Goal: Transaction & Acquisition: Subscribe to service/newsletter

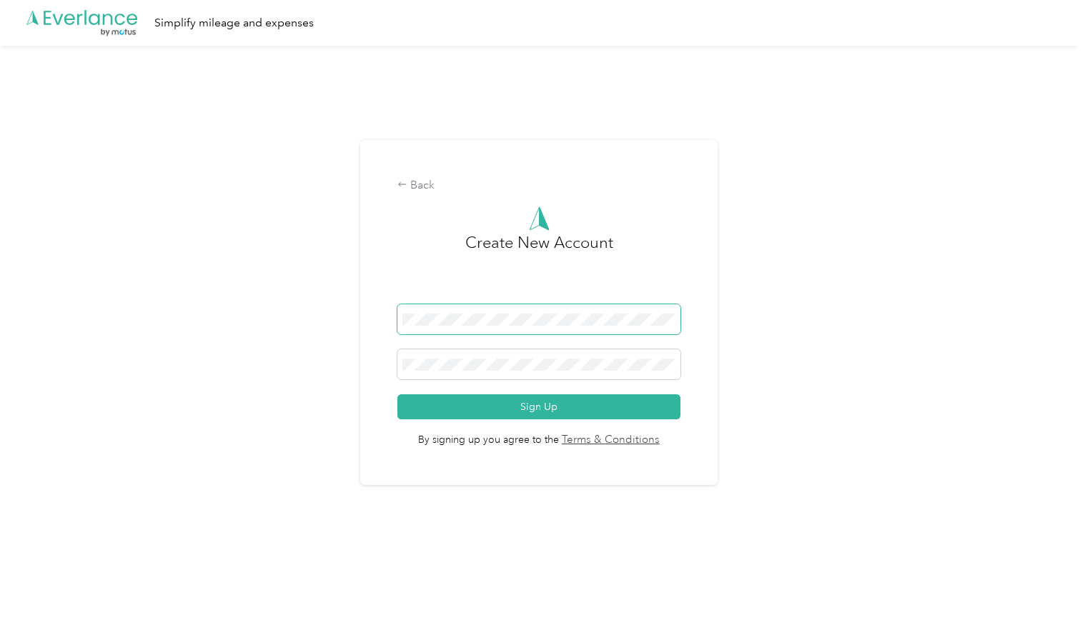
click at [541, 309] on span at bounding box center [538, 319] width 283 height 30
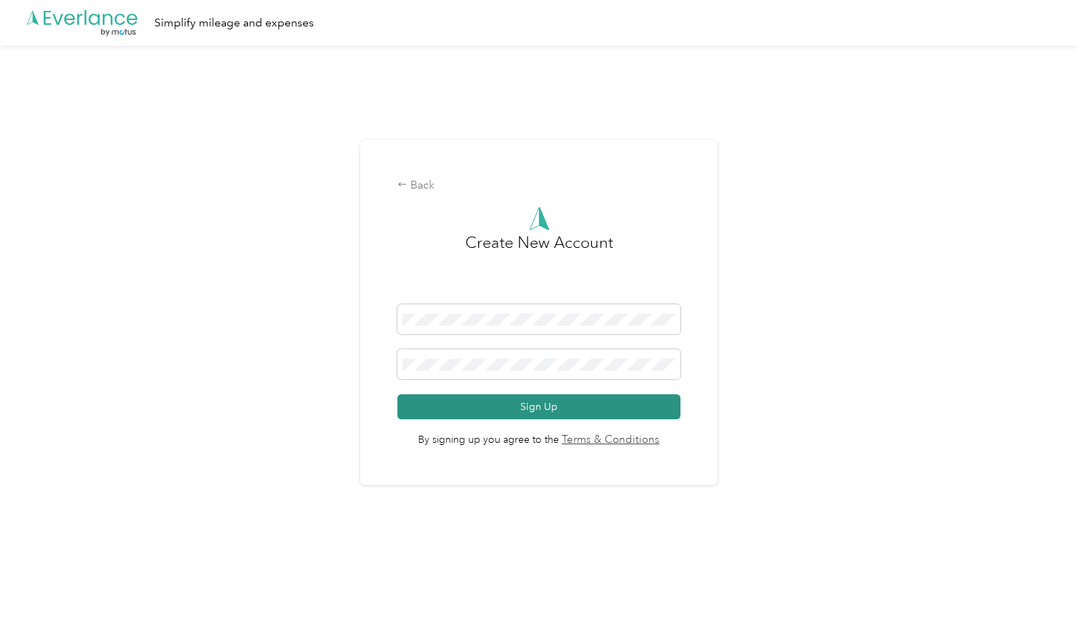
click at [534, 408] on button "Sign Up" at bounding box center [538, 406] width 283 height 25
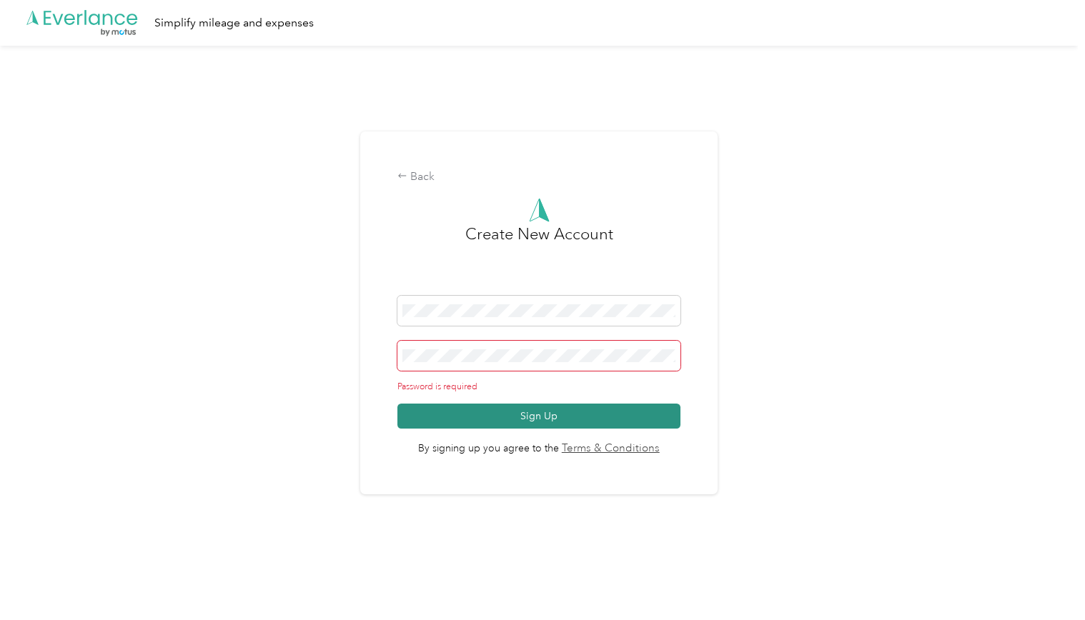
click at [529, 416] on button "Sign Up" at bounding box center [538, 416] width 283 height 25
click at [702, 596] on html ".cls-1 { fill: #00adee; } .cls-2 { fill: #fff; } .cls-3 { fill: #707372; } .cls…" at bounding box center [539, 310] width 1078 height 620
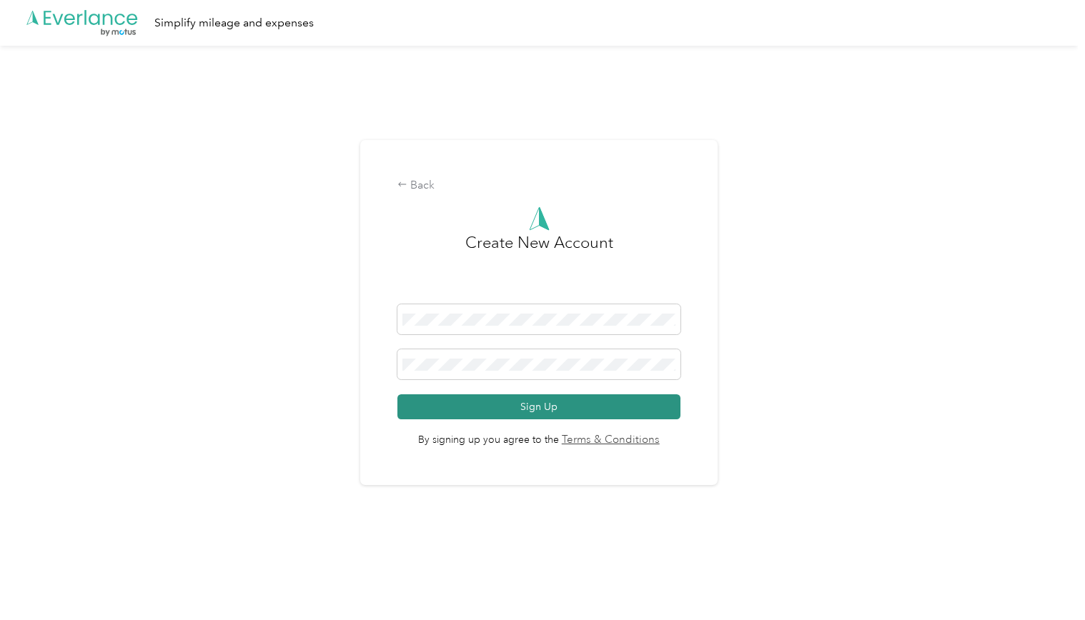
click at [562, 406] on button "Sign Up" at bounding box center [538, 406] width 283 height 25
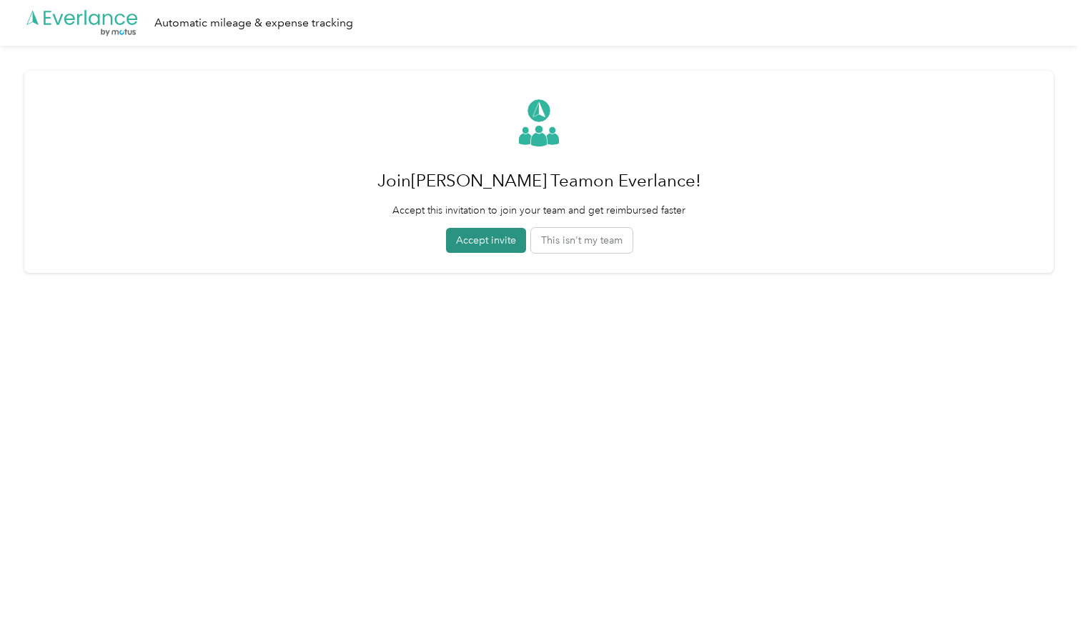
click at [487, 239] on button "Accept invite" at bounding box center [486, 240] width 80 height 25
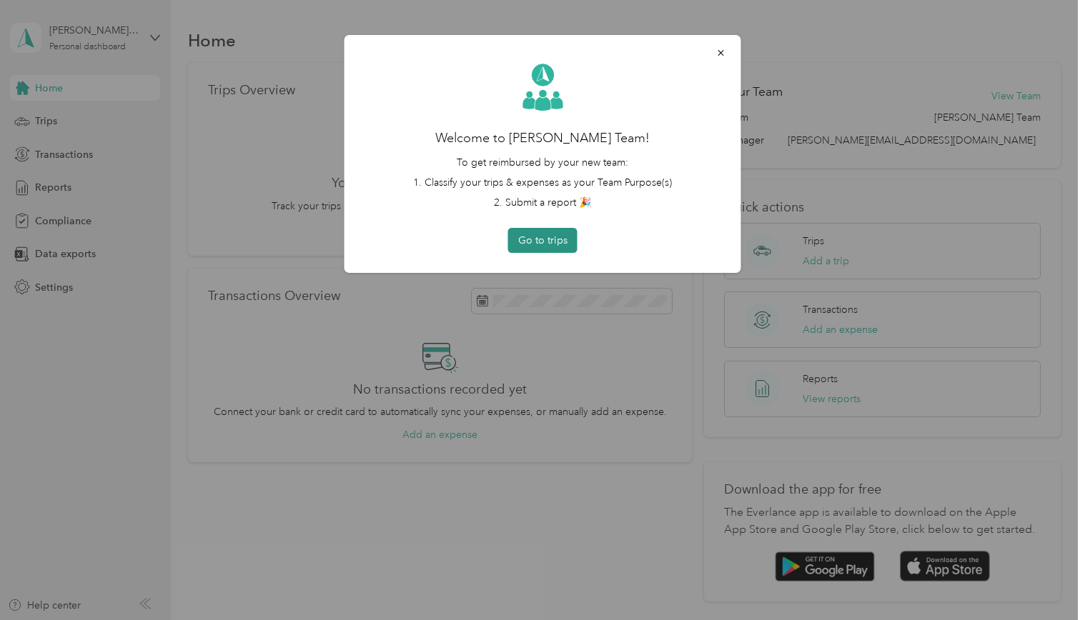
click at [546, 239] on button "Go to trips" at bounding box center [542, 240] width 69 height 25
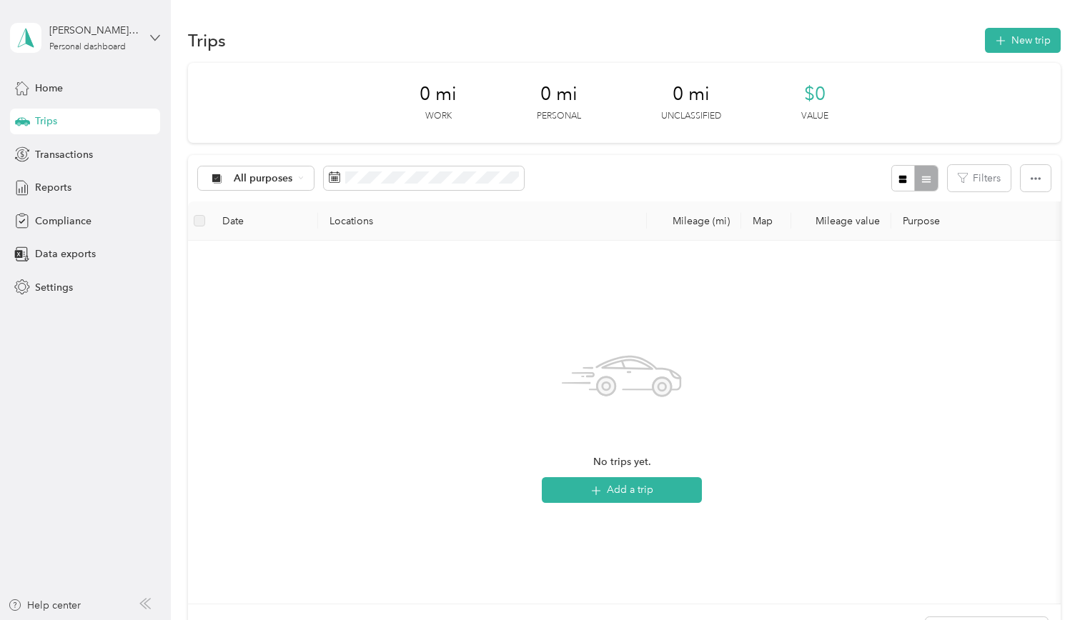
click at [154, 33] on icon at bounding box center [155, 38] width 10 height 10
click at [44, 117] on div "Log out" at bounding box center [50, 117] width 55 height 15
